Goal: Information Seeking & Learning: Check status

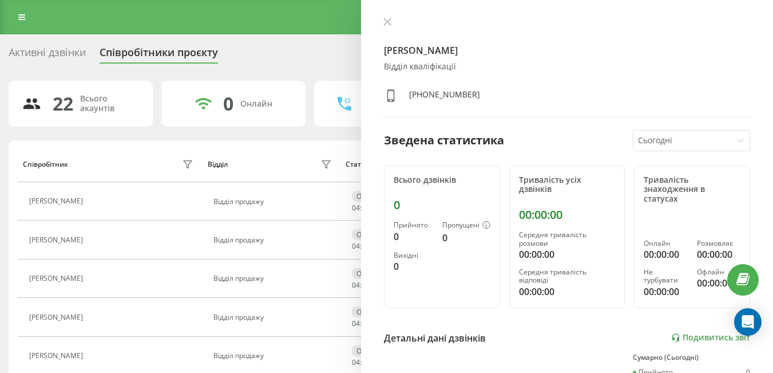
click at [387, 17] on div "Маджарова Діана Відділ кваліфікації +380675344963 Зведена статистика Сьогодні В…" at bounding box center [567, 186] width 412 height 373
click at [391, 21] on icon at bounding box center [387, 22] width 8 height 8
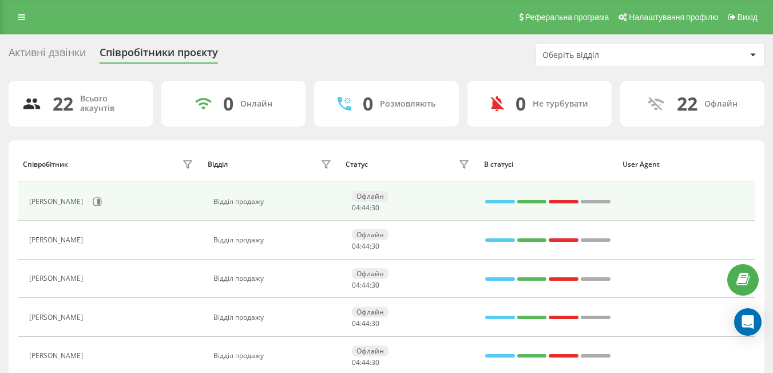
scroll to position [8, 0]
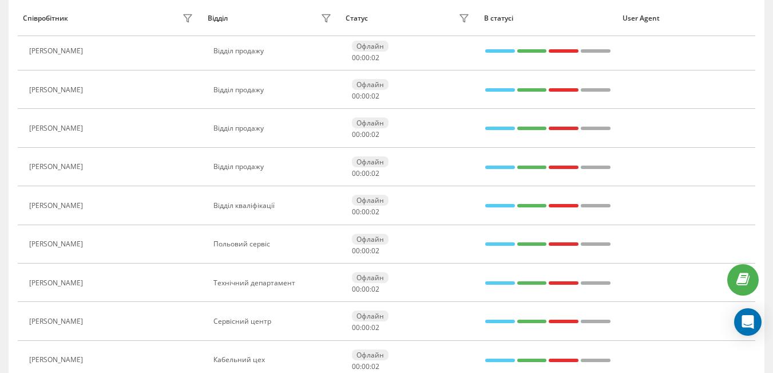
scroll to position [305, 0]
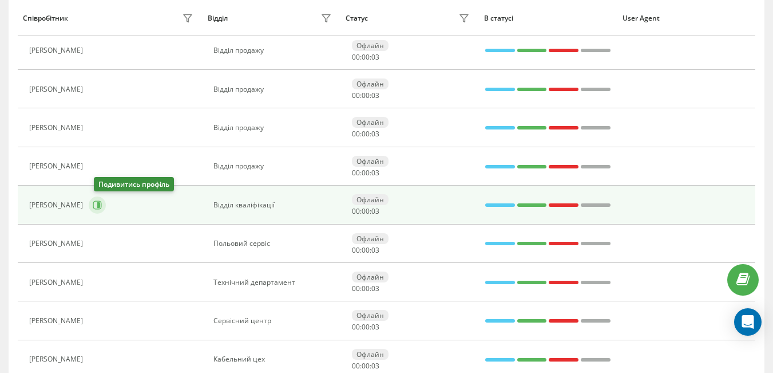
click at [98, 206] on icon at bounding box center [97, 204] width 9 height 9
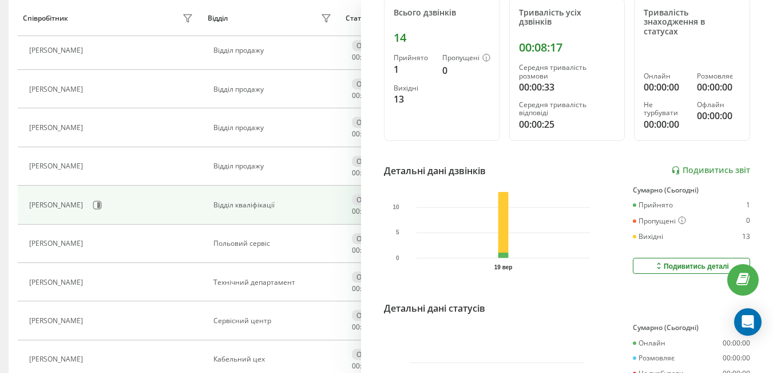
scroll to position [168, 0]
click at [683, 166] on link "Подивитись звіт" at bounding box center [710, 170] width 79 height 10
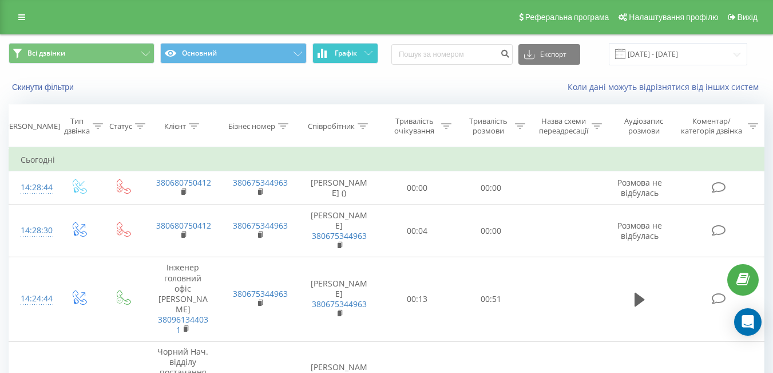
click at [341, 58] on button "Графік" at bounding box center [346, 53] width 66 height 21
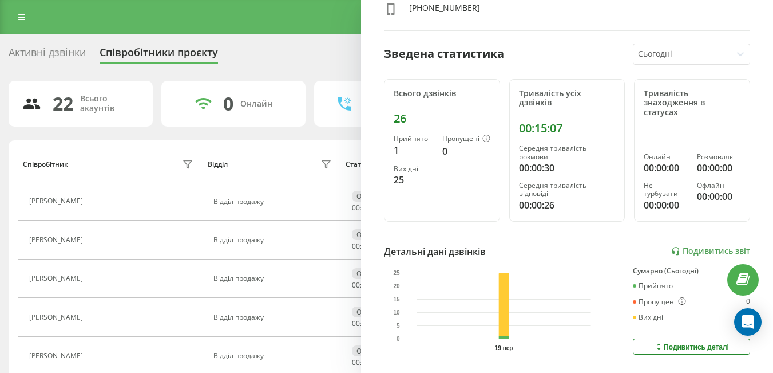
scroll to position [86, 0]
click at [679, 250] on link "Подивитись звіт" at bounding box center [710, 251] width 79 height 10
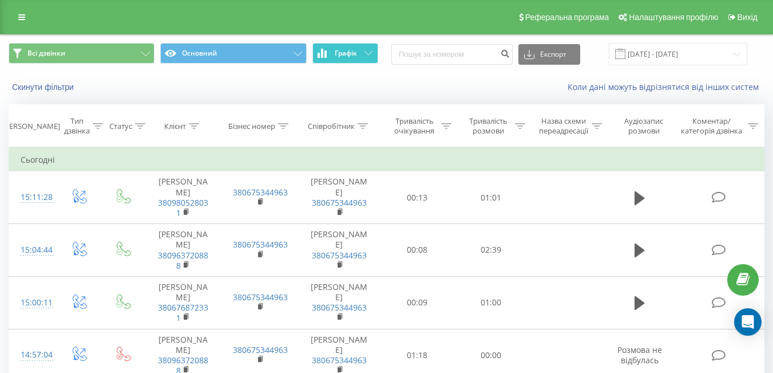
click at [361, 55] on button "Графік" at bounding box center [346, 53] width 66 height 21
